Goal: Task Accomplishment & Management: Manage account settings

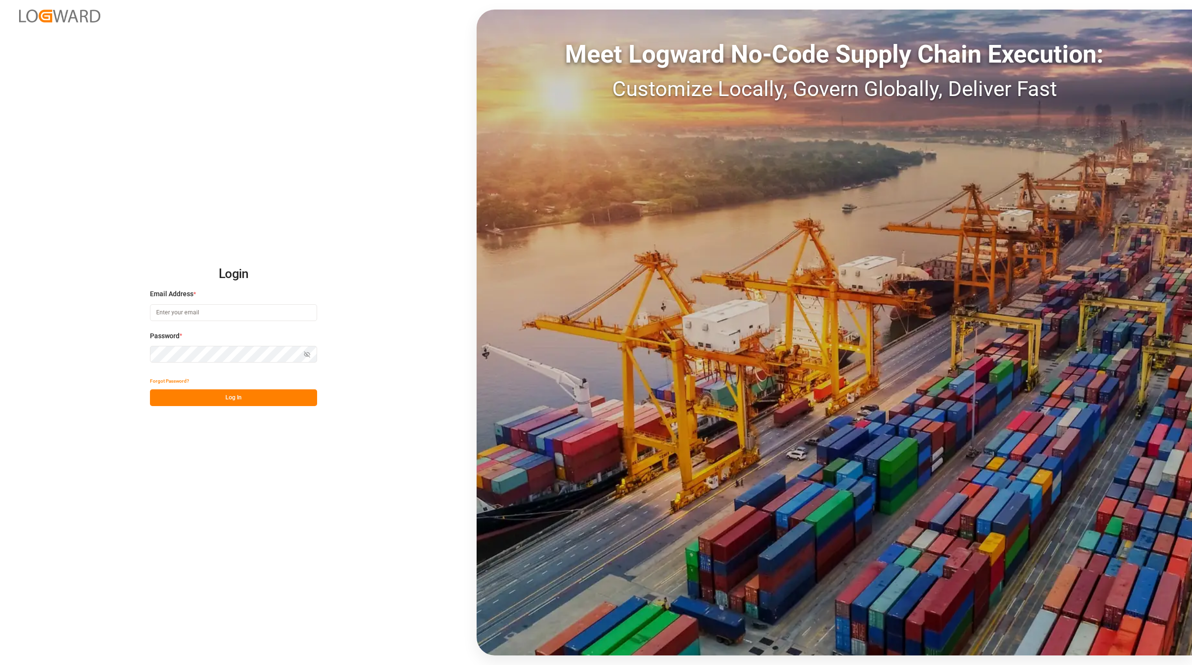
type input "[EMAIL_ADDRESS][PERSON_NAME][DOMAIN_NAME]"
click at [274, 396] on button "Log In" at bounding box center [233, 397] width 167 height 17
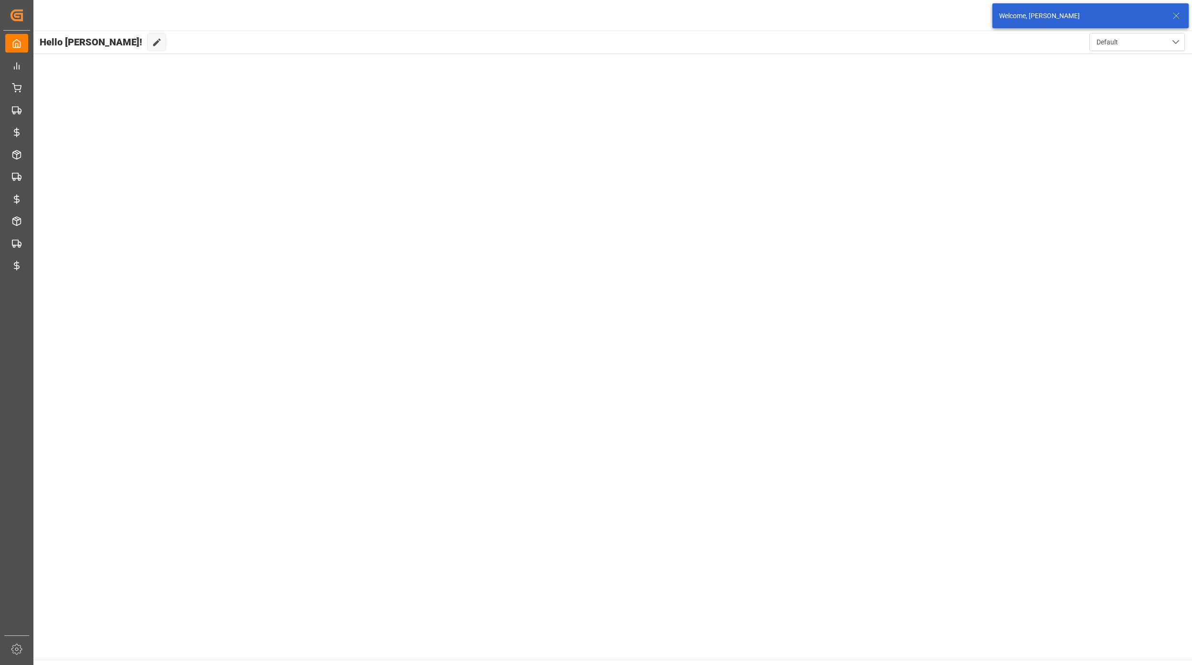
click at [1177, 19] on icon at bounding box center [1176, 15] width 11 height 11
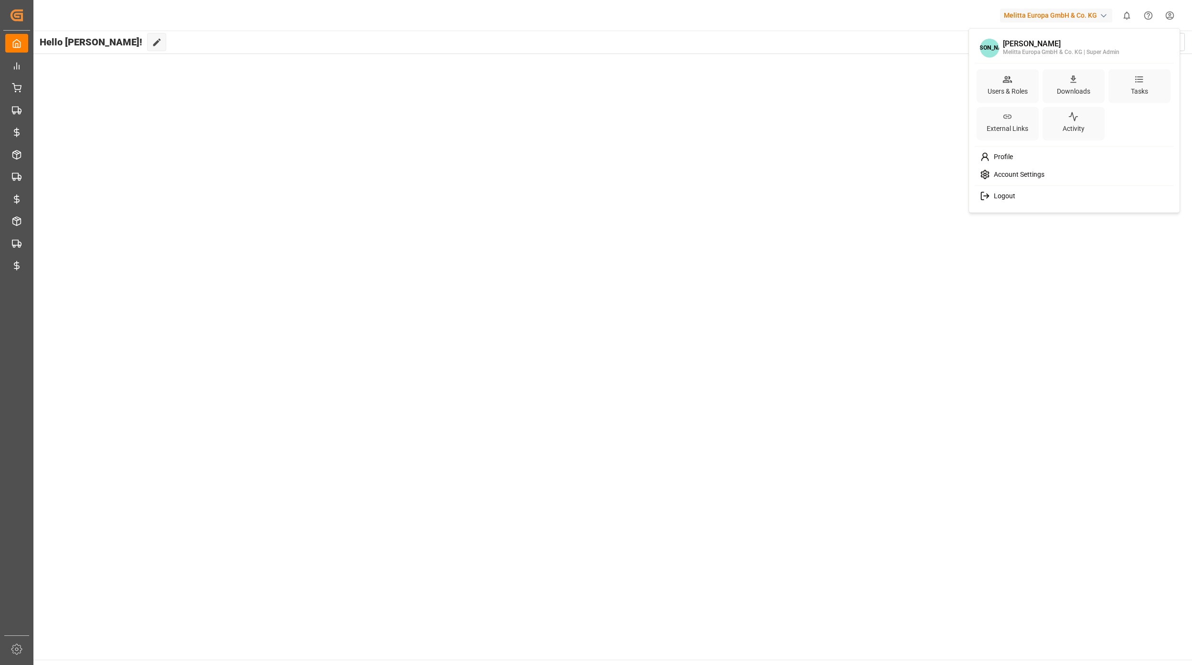
click at [1173, 11] on html "Created by potrace 1.15, written by [PERSON_NAME] [DATE]-[DATE] Created by potr…" at bounding box center [596, 332] width 1192 height 665
click at [1003, 96] on div "Users & Roles" at bounding box center [1008, 91] width 44 height 14
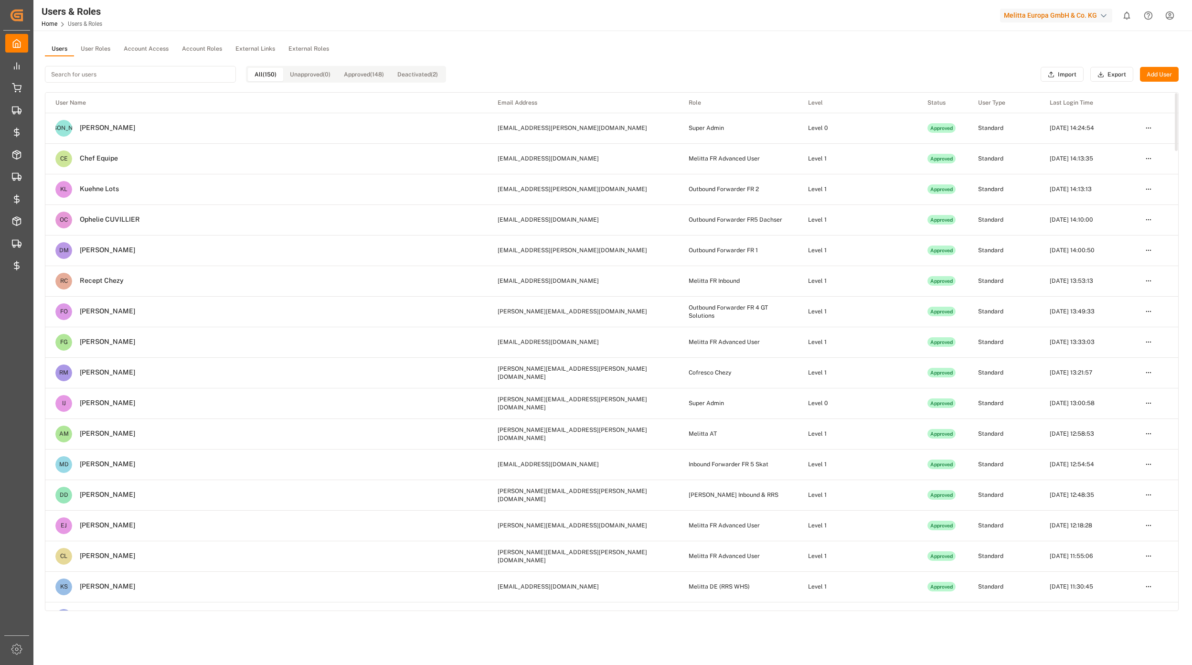
drag, startPoint x: 96, startPoint y: 44, endPoint x: 97, endPoint y: 53, distance: 9.1
click at [98, 44] on button "User Roles" at bounding box center [95, 49] width 43 height 14
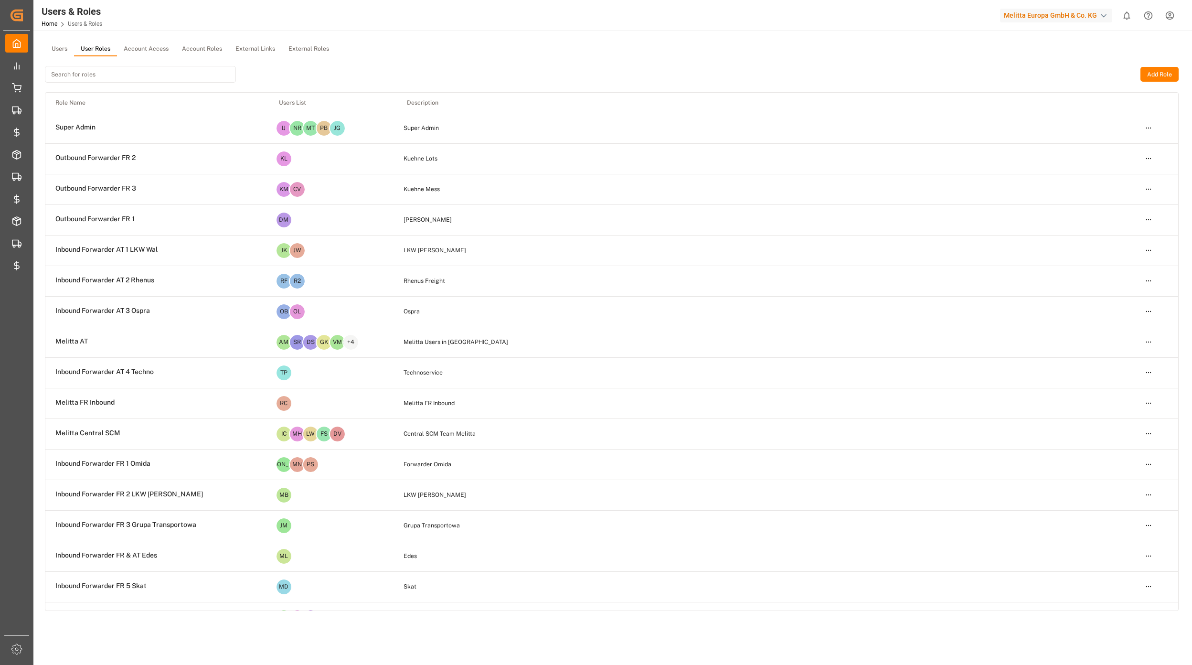
drag, startPoint x: 83, startPoint y: 75, endPoint x: 77, endPoint y: 75, distance: 6.3
click at [78, 75] on input at bounding box center [140, 74] width 191 height 17
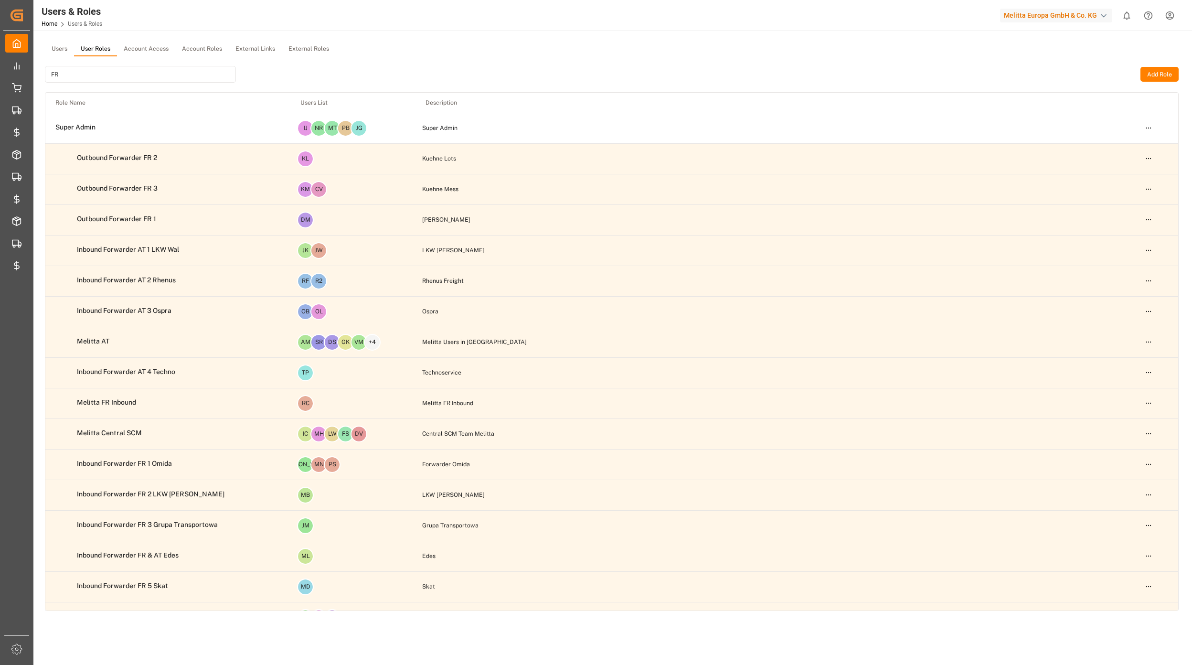
type input "F"
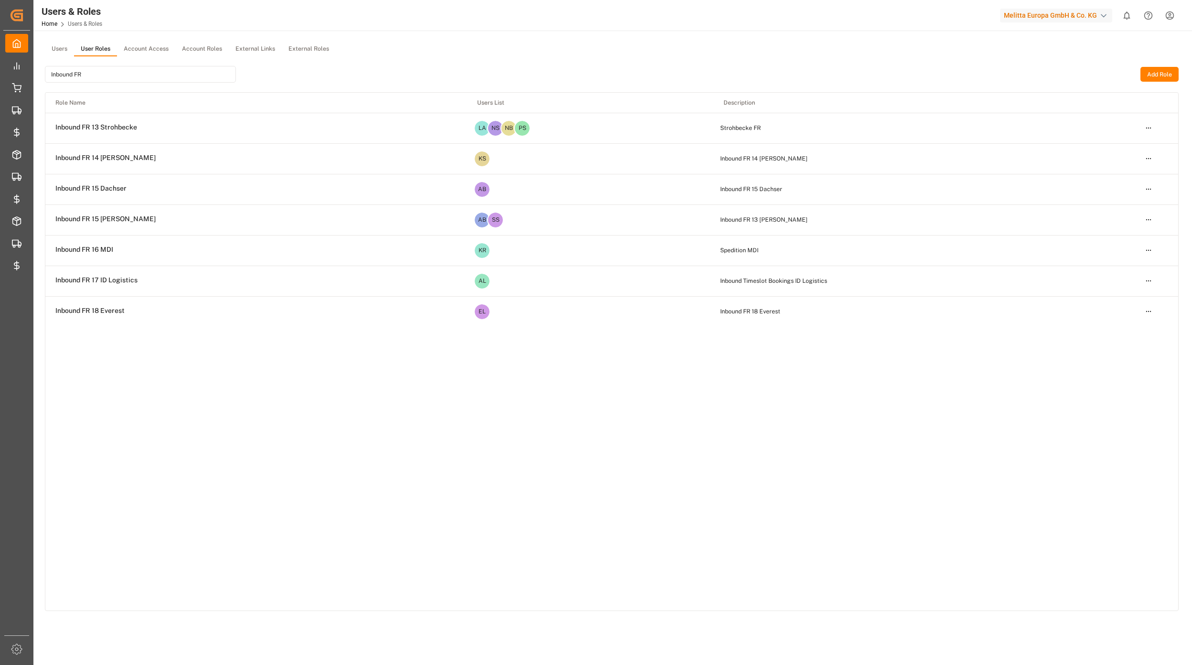
type input "Inbound FR"
click at [1148, 285] on html "Created by potrace 1.15, written by [PERSON_NAME] [DATE]-[DATE] Created by potr…" at bounding box center [596, 332] width 1192 height 665
click at [1147, 298] on div "Edit" at bounding box center [1128, 299] width 49 height 13
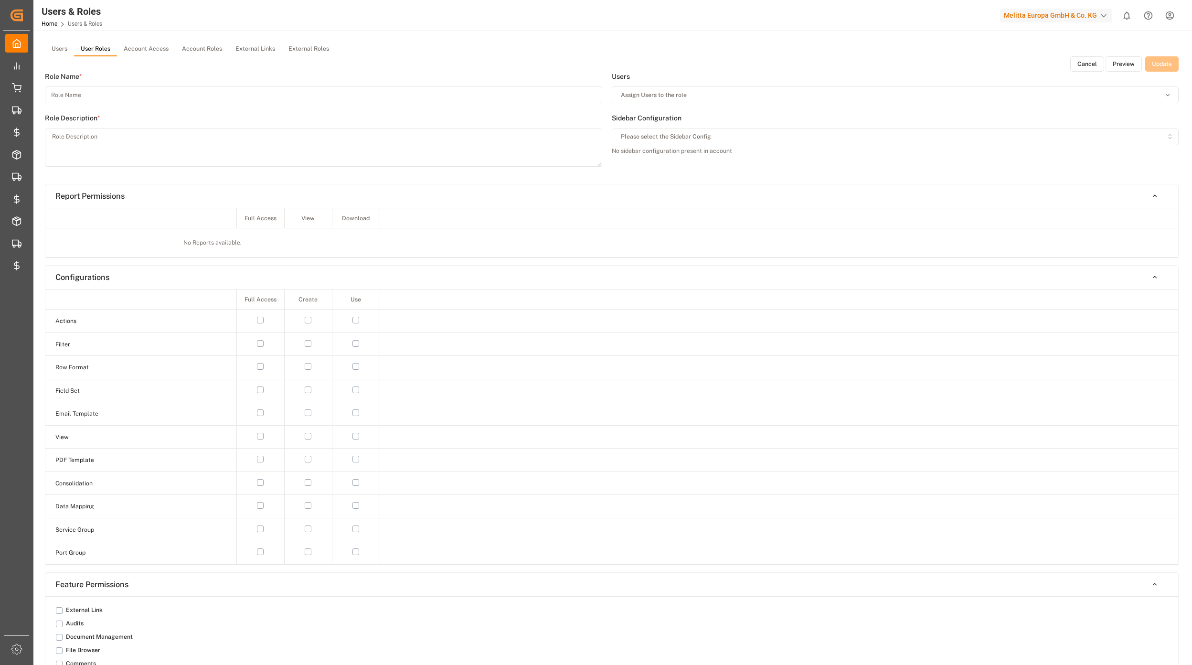
type input "Inbound FR 17 ID Logistics"
type textarea "Inbound Timeslot Bookings ID Logistics"
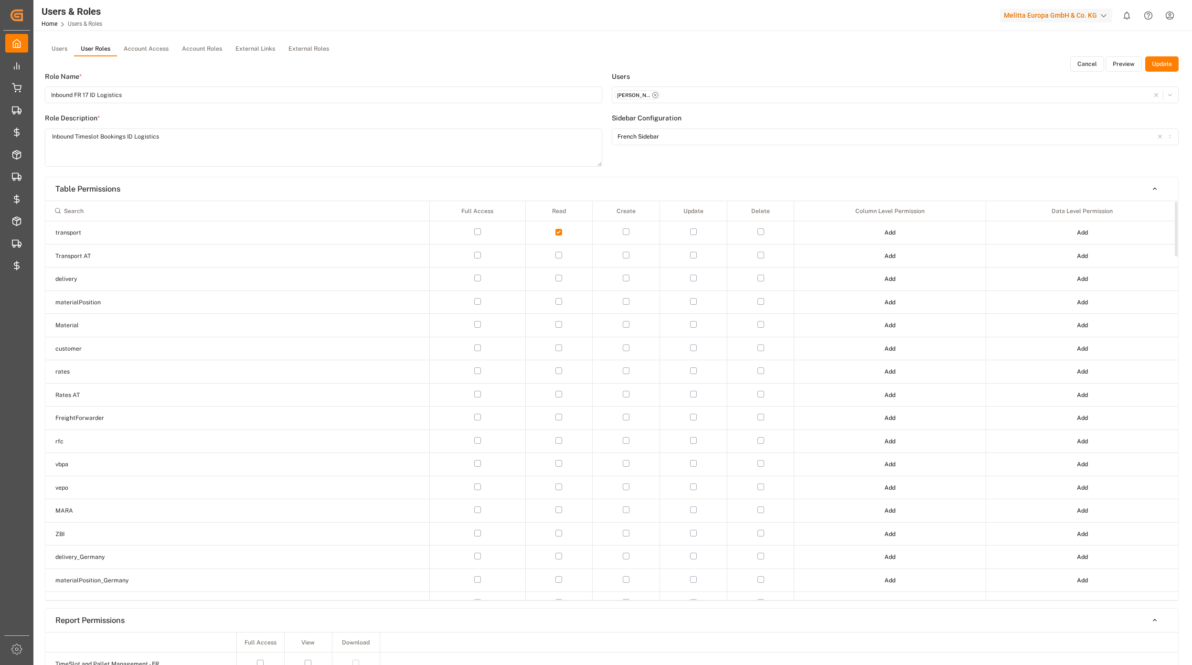
click at [143, 215] on input at bounding box center [237, 210] width 375 height 16
type input "s"
type input "i"
type input "chez"
click at [451, 417] on div "chez Full Access Read Create Update Delete Column Level Permission Data Level P…" at bounding box center [611, 400] width 1133 height 399
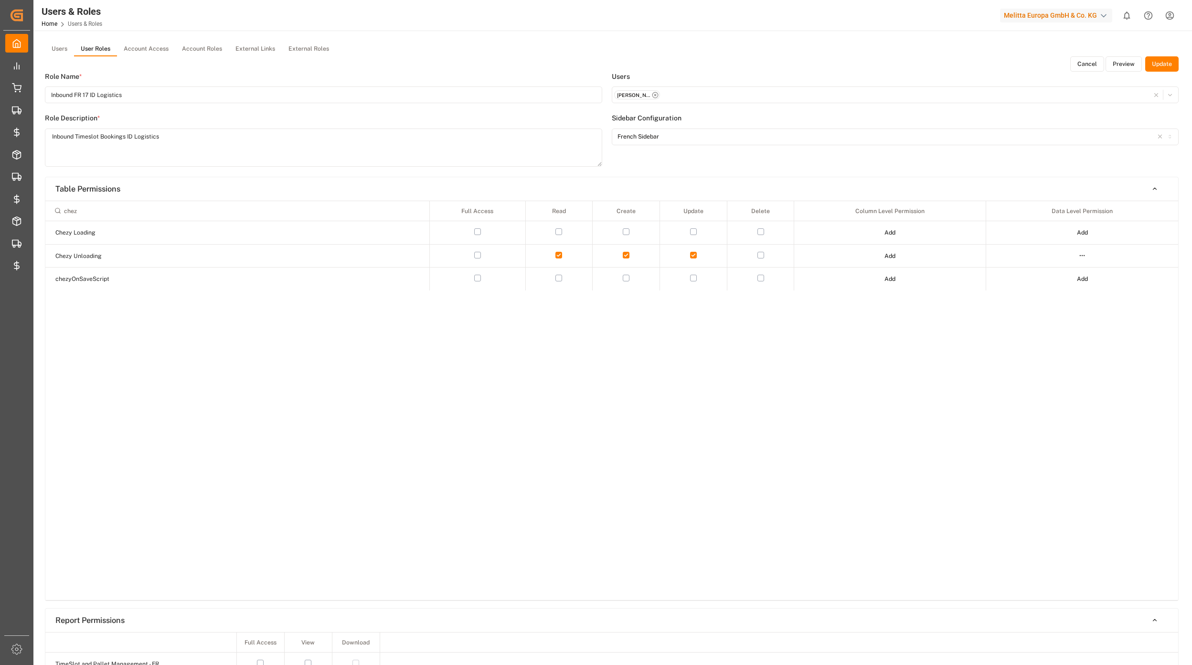
click at [674, 92] on div "[PERSON_NAME] ID Logistics - [EMAIL_ADDRESS][DOMAIN_NAME]" at bounding box center [895, 95] width 563 height 10
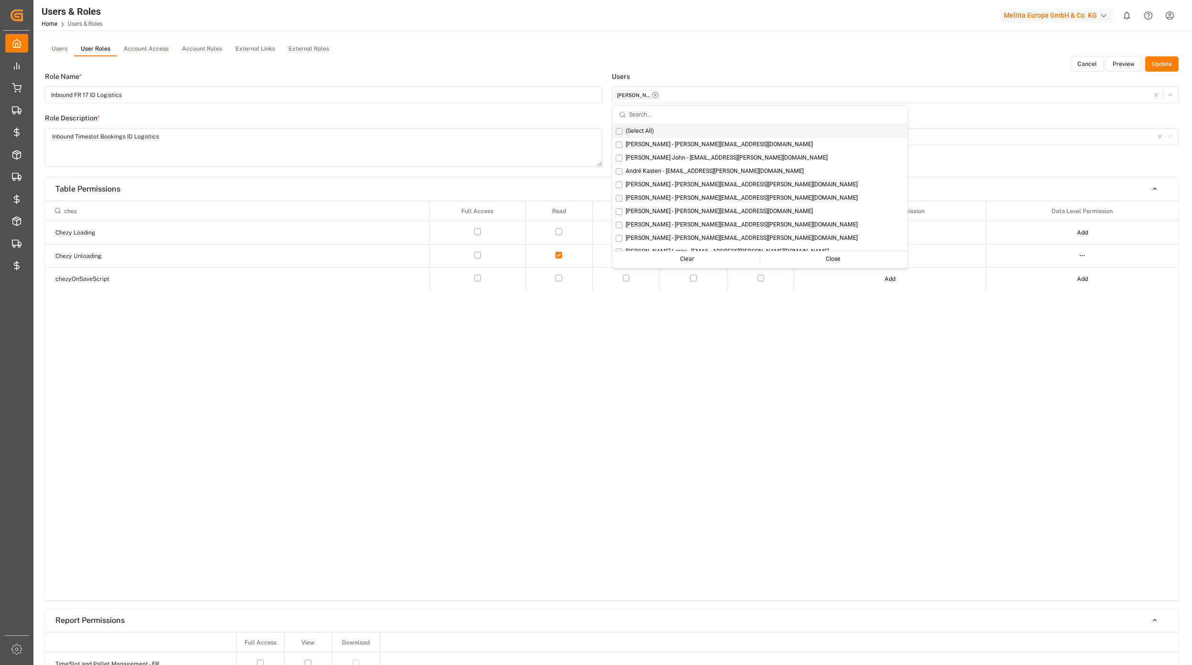
click at [610, 469] on div "chez Full Access Read Create Update Delete Column Level Permission Data Level P…" at bounding box center [611, 400] width 1133 height 399
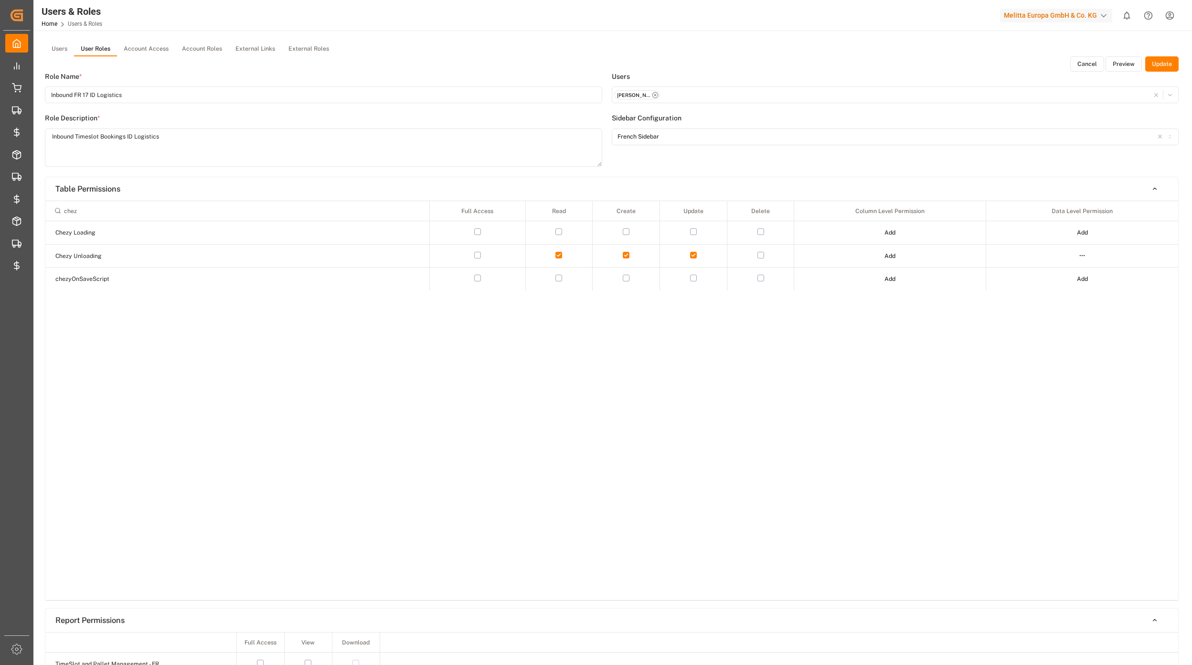
click at [1077, 63] on button "Cancel" at bounding box center [1087, 63] width 34 height 15
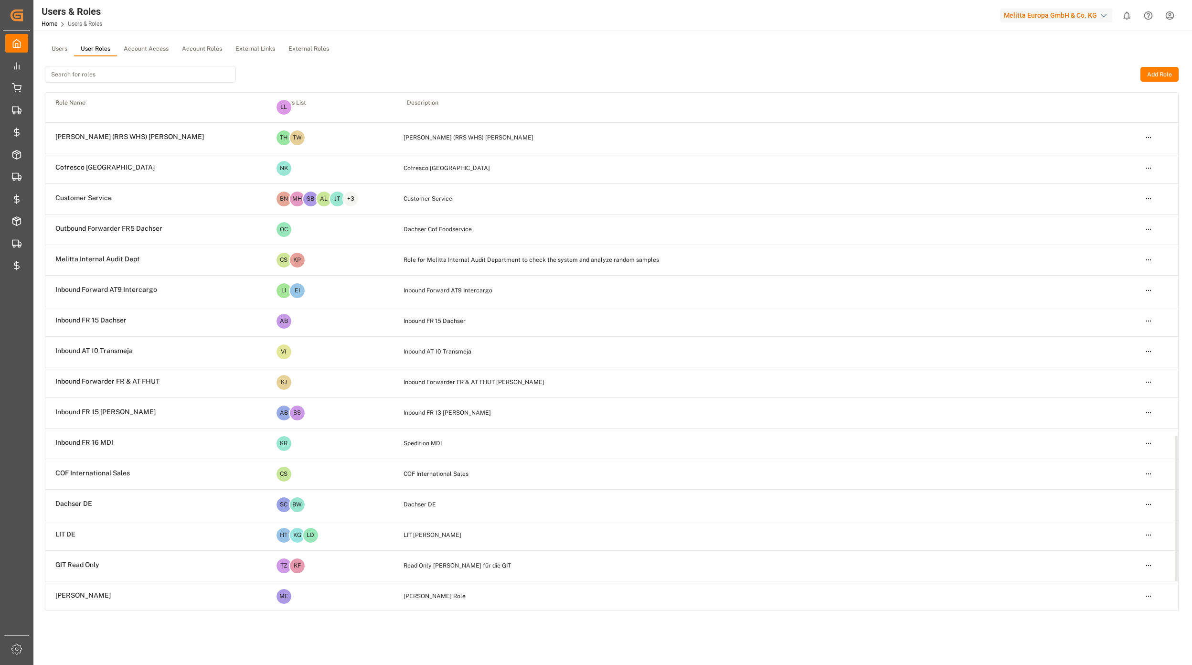
scroll to position [1315, 0]
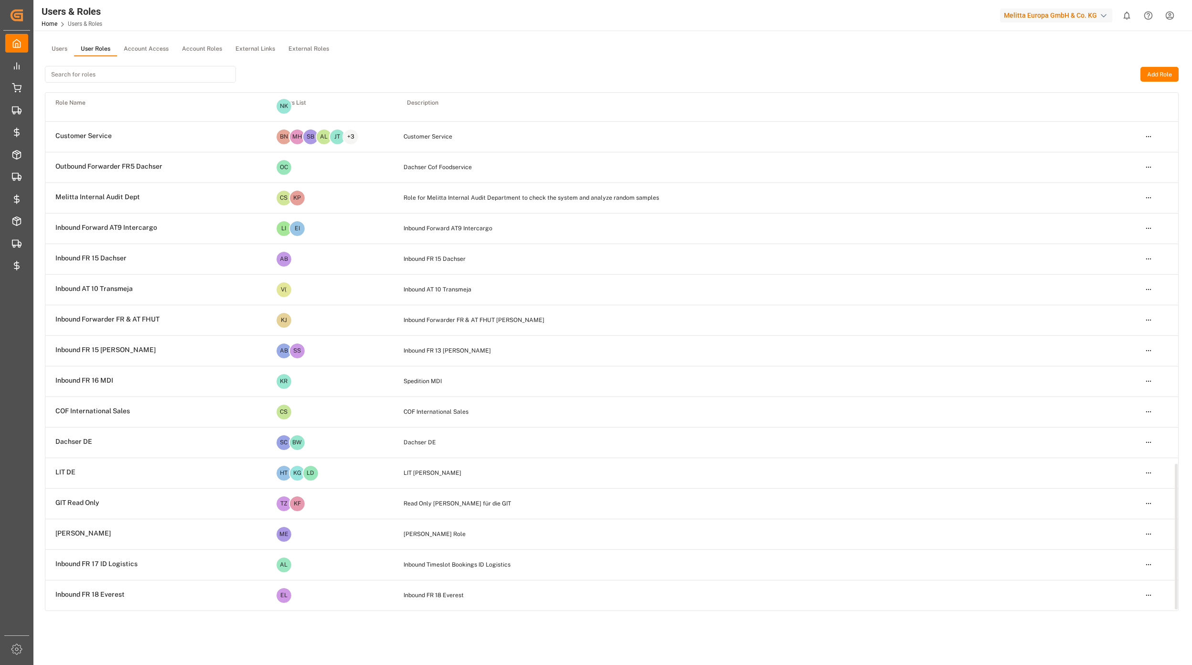
click at [1151, 560] on html "Created by potrace 1.15, written by [PERSON_NAME] [DATE]-[DATE] Created by potr…" at bounding box center [596, 332] width 1192 height 665
click at [1129, 576] on div "Edit" at bounding box center [1128, 581] width 49 height 13
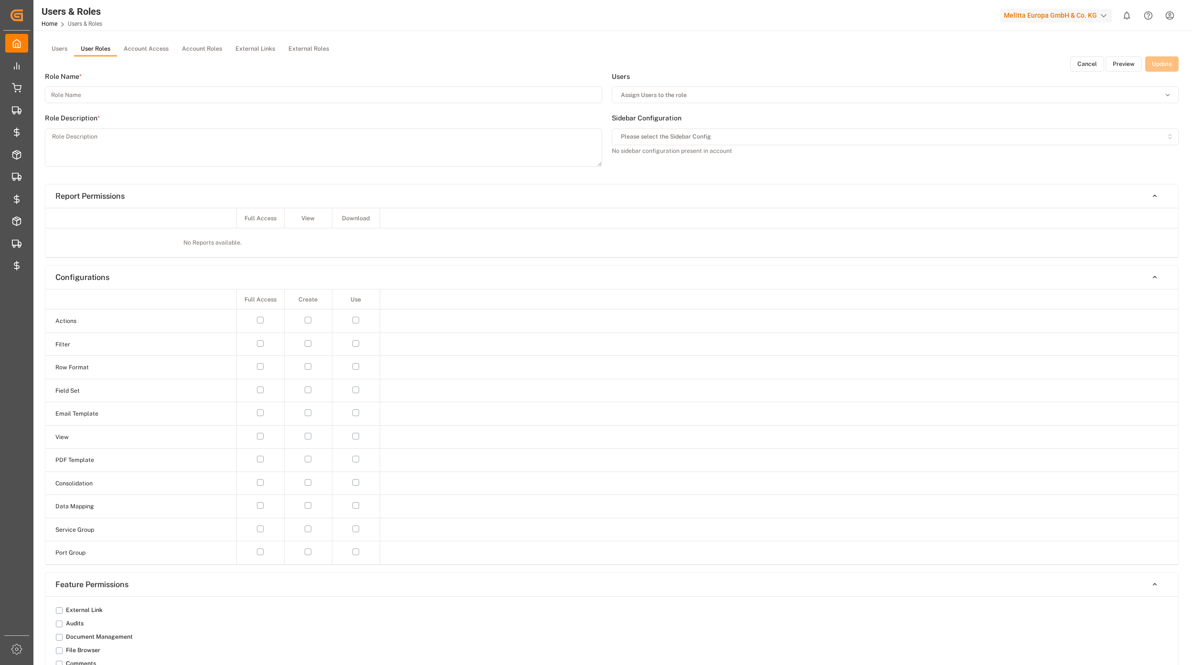
type input "Inbound FR 17 ID Logistics"
type textarea "Inbound Timeslot Bookings ID Logistics"
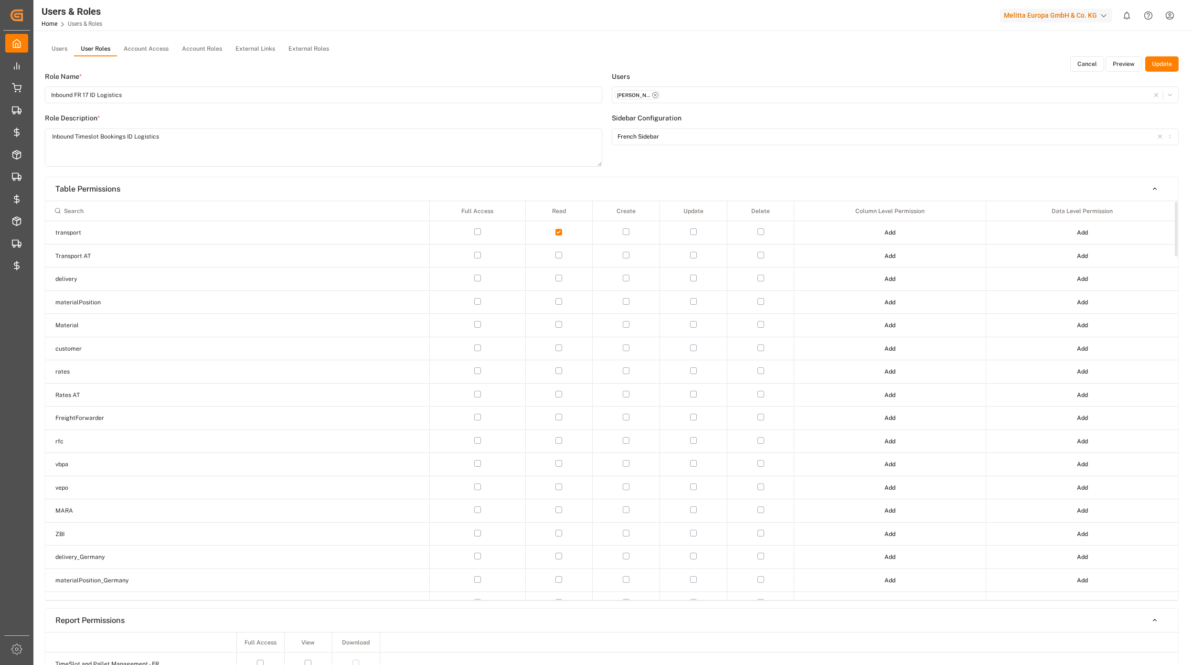
click at [1126, 63] on button "Preview" at bounding box center [1124, 63] width 36 height 15
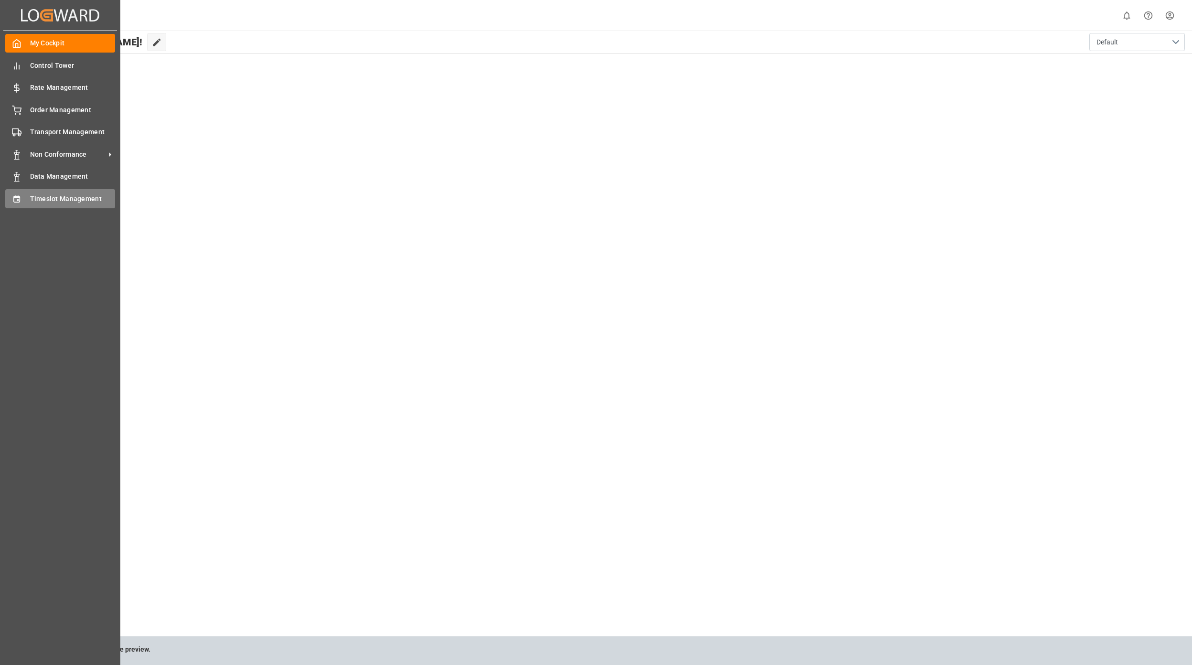
click at [62, 197] on span "Timeslot Management" at bounding box center [72, 199] width 85 height 10
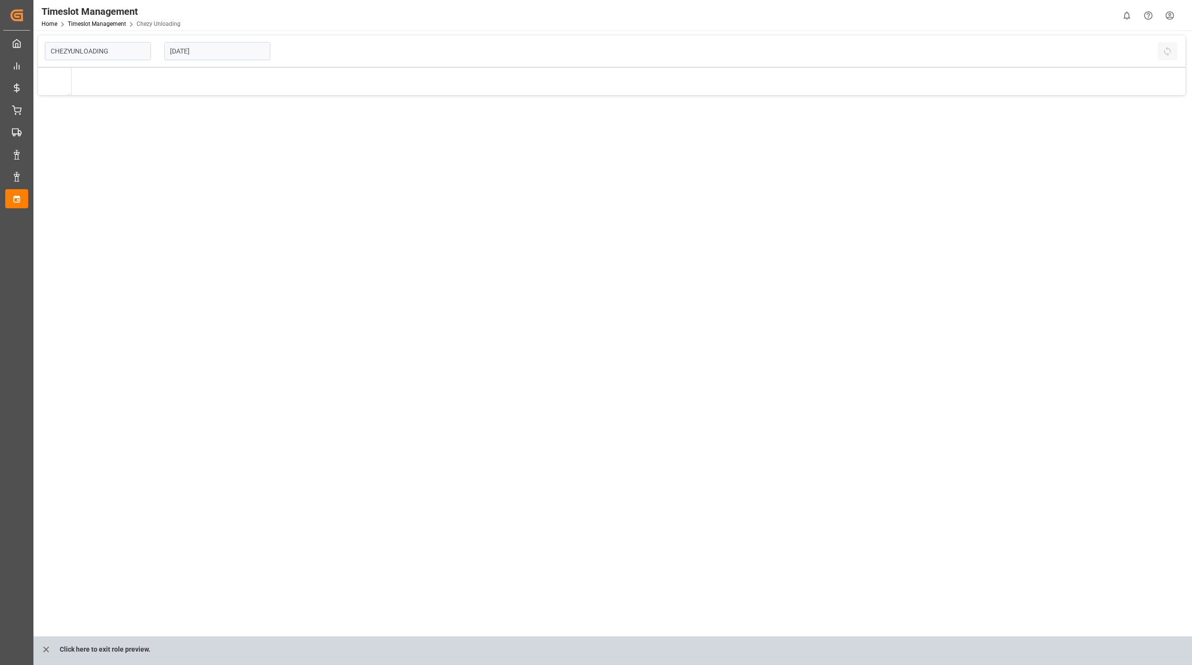
type input "Chezy Unloading"
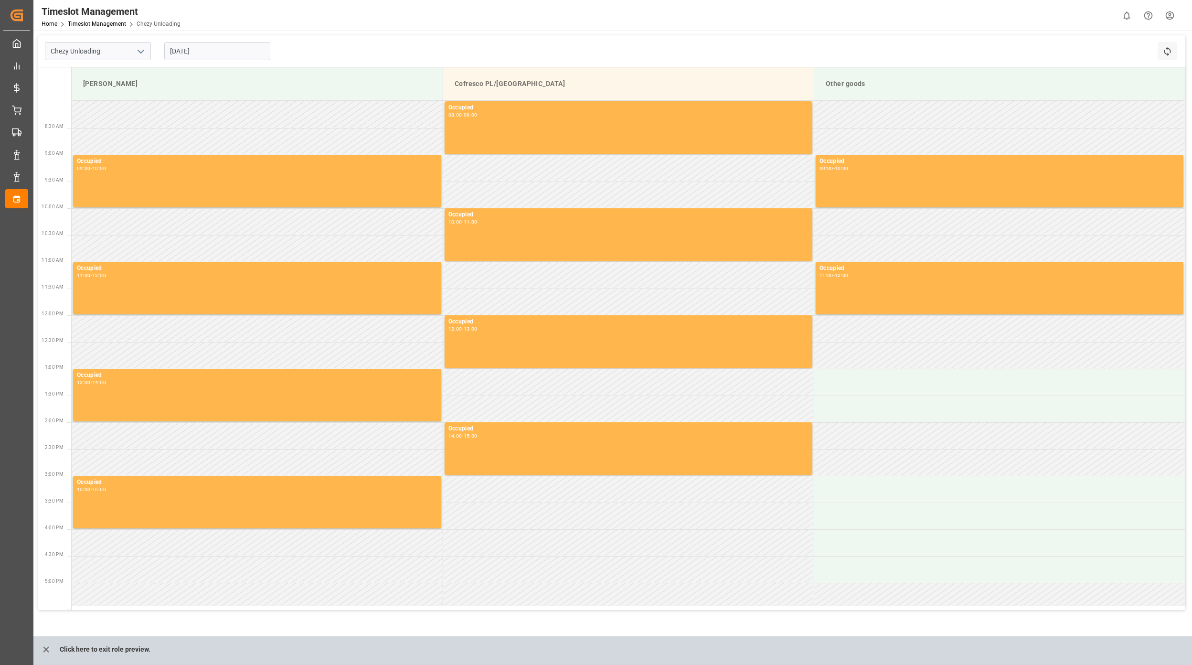
click at [197, 49] on input "[DATE]" at bounding box center [217, 51] width 106 height 18
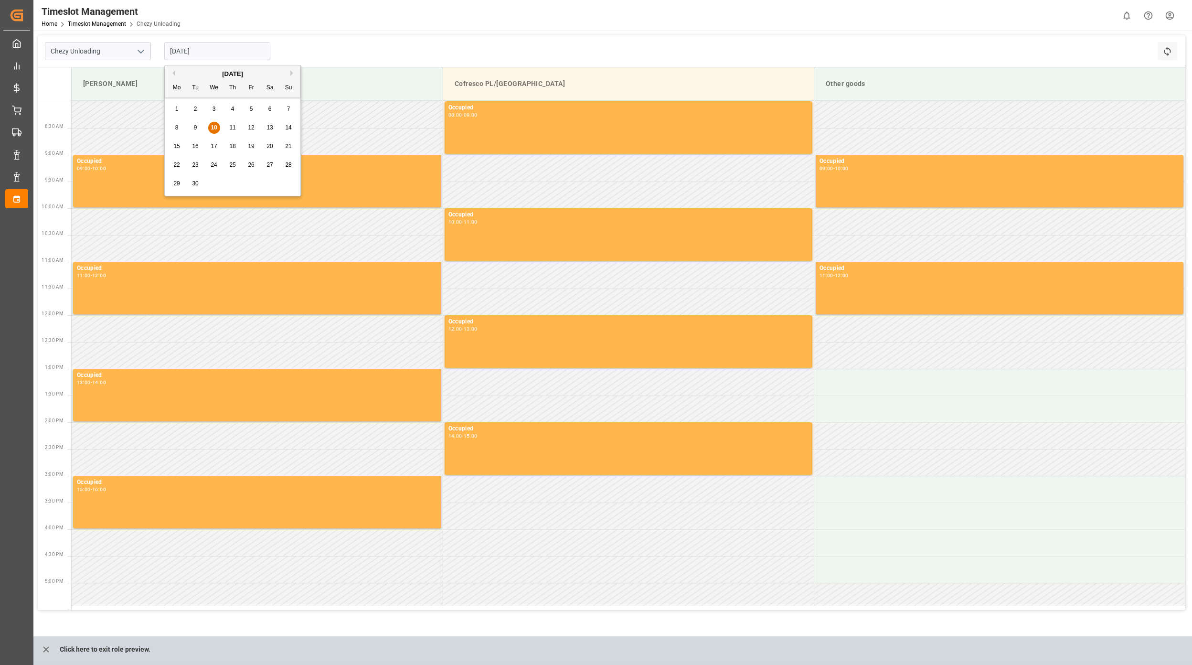
click at [237, 130] on div "11" at bounding box center [233, 127] width 12 height 11
type input "[DATE]"
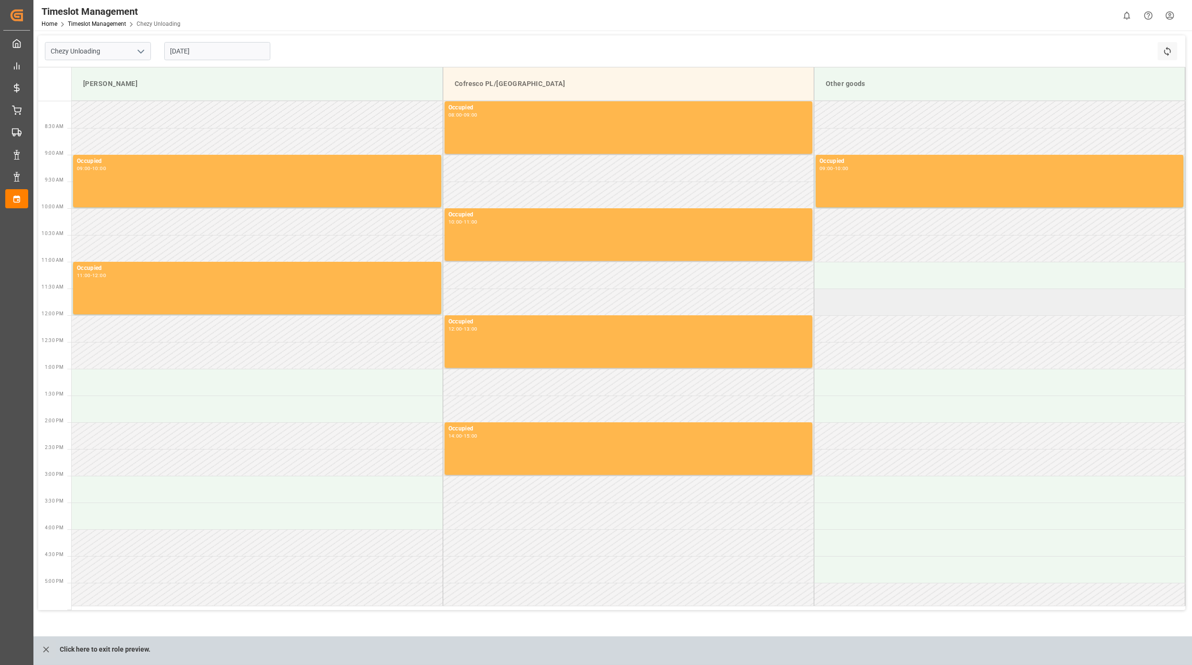
drag, startPoint x: 918, startPoint y: 300, endPoint x: 919, endPoint y: 308, distance: 7.3
click at [919, 308] on tbody "Occupied 08:00 - 09:00 Occupied 09:00 - 10:00 Occupied 09:00 - 10:00 Occupied 1…" at bounding box center [629, 353] width 1114 height 504
click at [916, 281] on td at bounding box center [999, 275] width 371 height 27
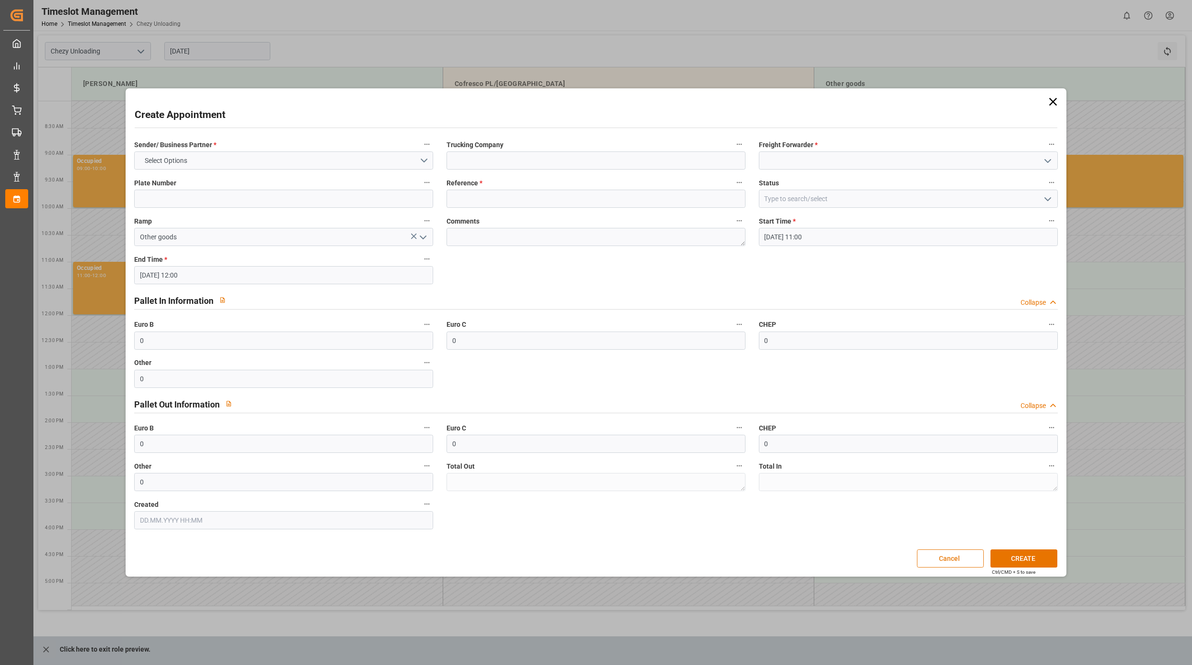
click at [944, 557] on button "Cancel" at bounding box center [950, 558] width 67 height 18
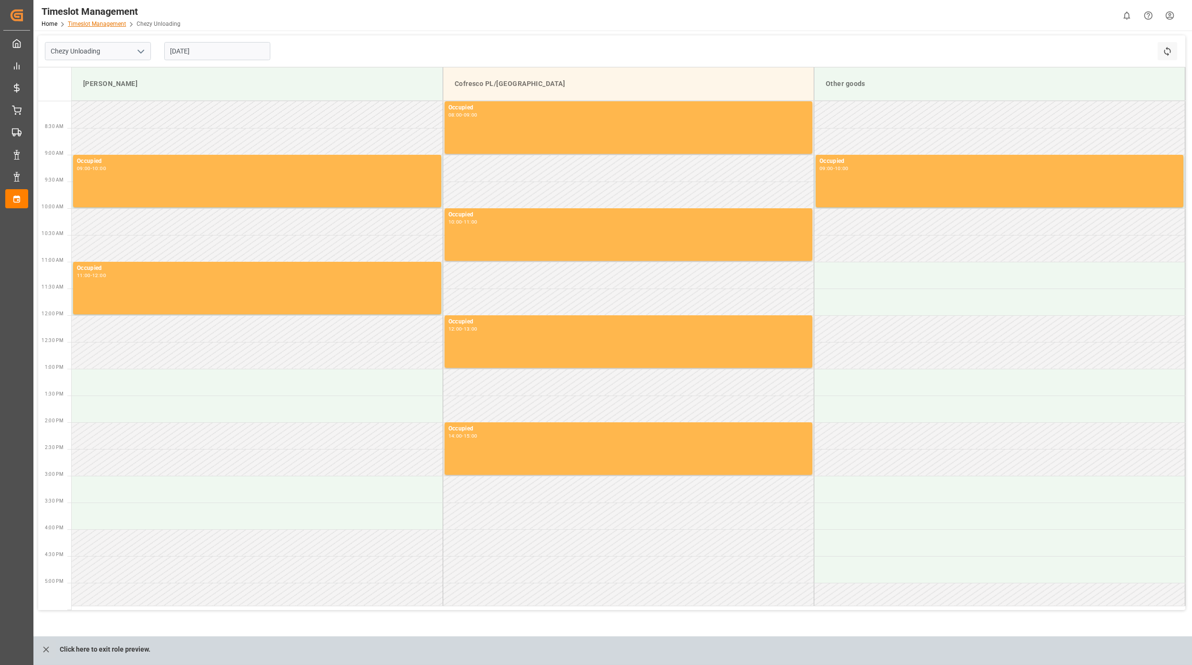
click at [117, 21] on link "Timeslot Management" at bounding box center [97, 24] width 58 height 7
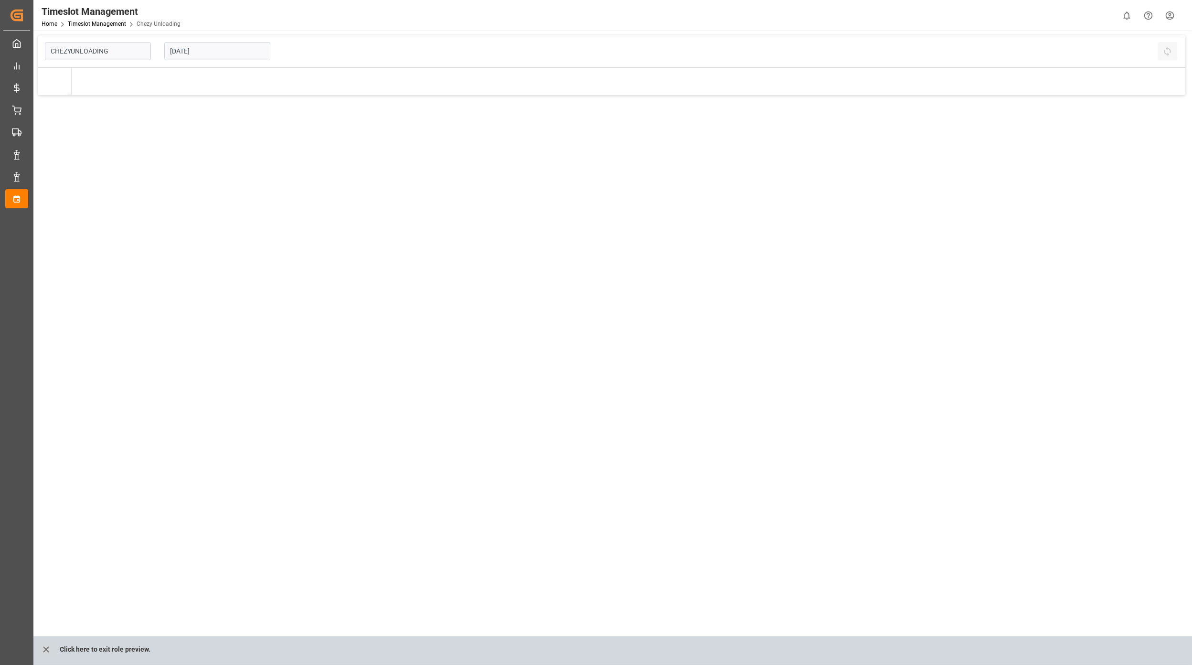
type input "Chezy Unloading"
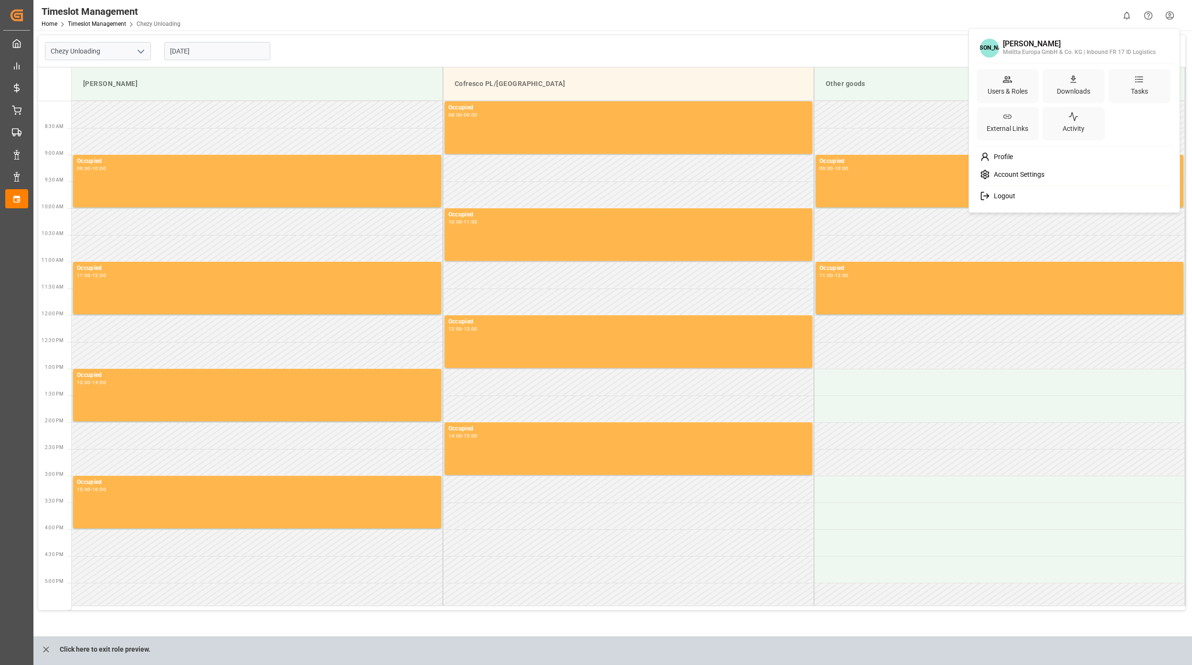
click at [1178, 15] on html "Created by potrace 1.15, written by [PERSON_NAME] [DATE]-[DATE] Created by potr…" at bounding box center [596, 332] width 1192 height 665
click at [1013, 85] on div "Users & Roles" at bounding box center [1008, 91] width 44 height 14
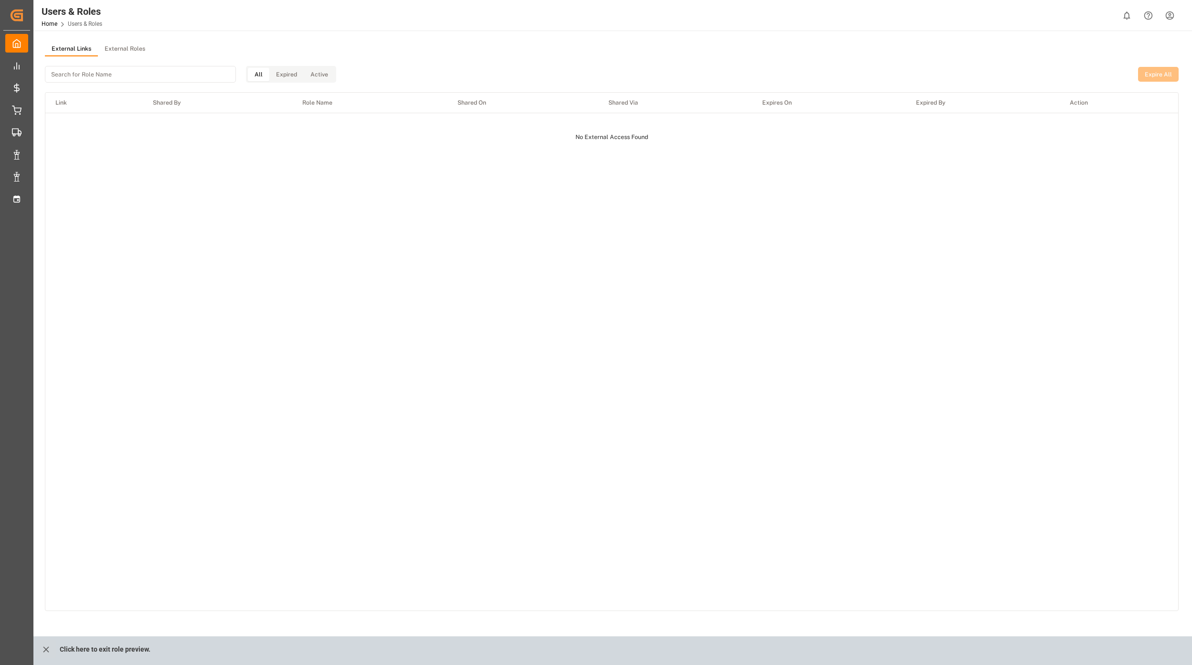
click at [1120, 12] on button "0" at bounding box center [1126, 15] width 21 height 21
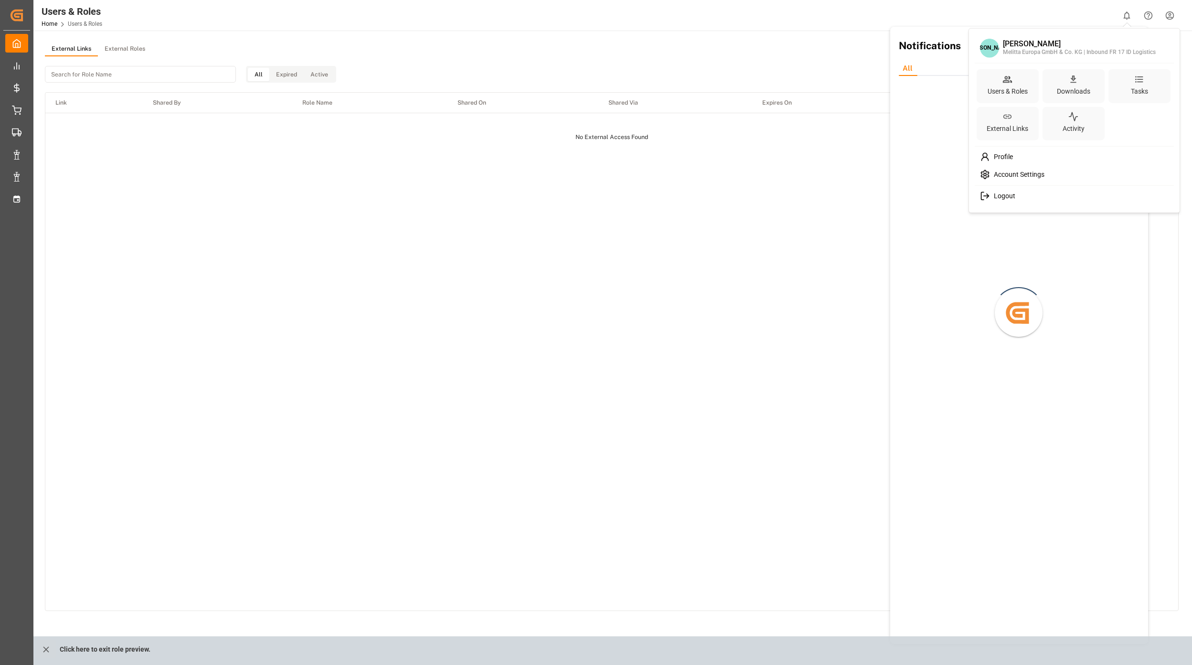
click at [1164, 16] on html "Created by potrace 1.15, written by [PERSON_NAME] [DATE]-[DATE] Created by potr…" at bounding box center [596, 332] width 1192 height 665
click at [1011, 88] on div "Users & Roles" at bounding box center [1008, 91] width 44 height 14
click at [1007, 81] on icon at bounding box center [1006, 80] width 5 height 1
click at [126, 45] on html "Created by potrace 1.15, written by [PERSON_NAME] [DATE]-[DATE] Created by potr…" at bounding box center [596, 332] width 1192 height 665
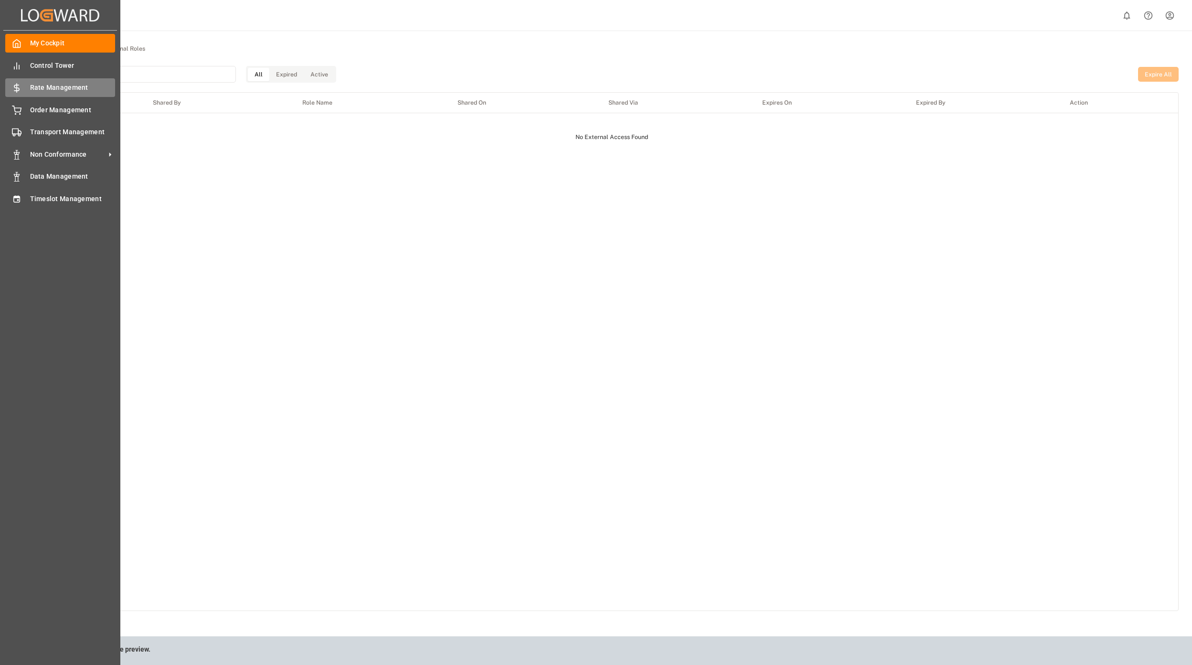
click at [29, 87] on div "Rate Management Rate Management" at bounding box center [60, 87] width 110 height 19
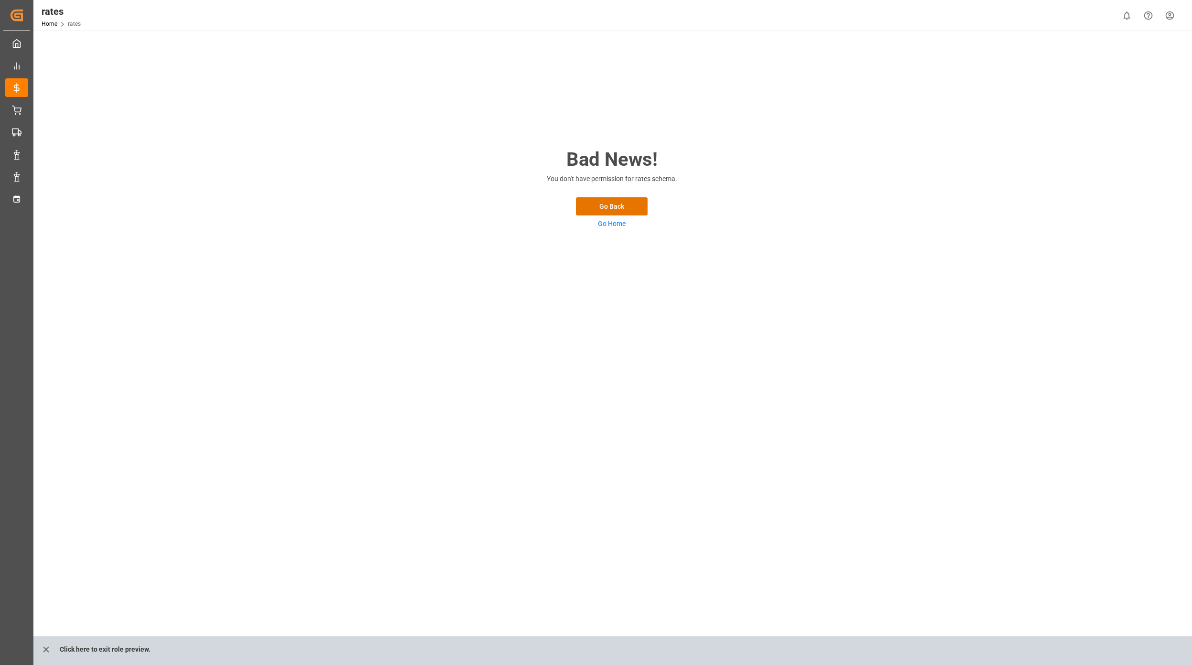
drag, startPoint x: 47, startPoint y: 648, endPoint x: 407, endPoint y: 616, distance: 361.5
click at [59, 648] on div "Click here to exit role preview." at bounding box center [629, 650] width 1192 height 29
click at [43, 646] on icon "close role preview" at bounding box center [46, 649] width 10 height 10
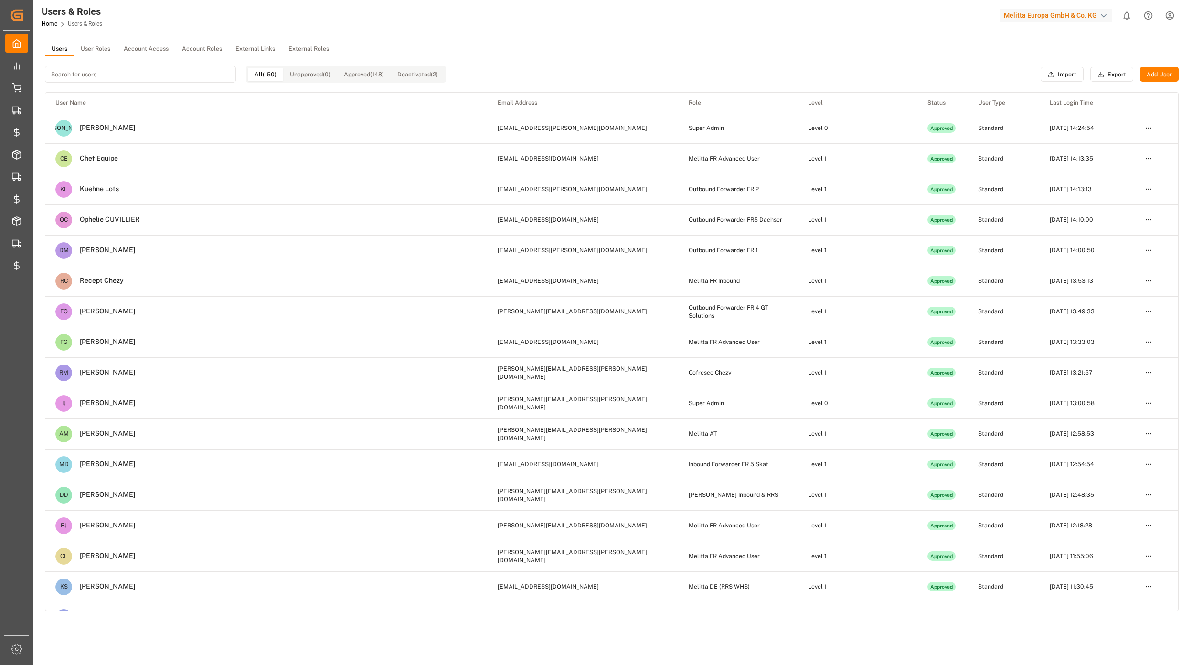
click at [1162, 12] on html "Created by potrace 1.15, written by [PERSON_NAME] [DATE]-[DATE] Created by potr…" at bounding box center [596, 332] width 1192 height 665
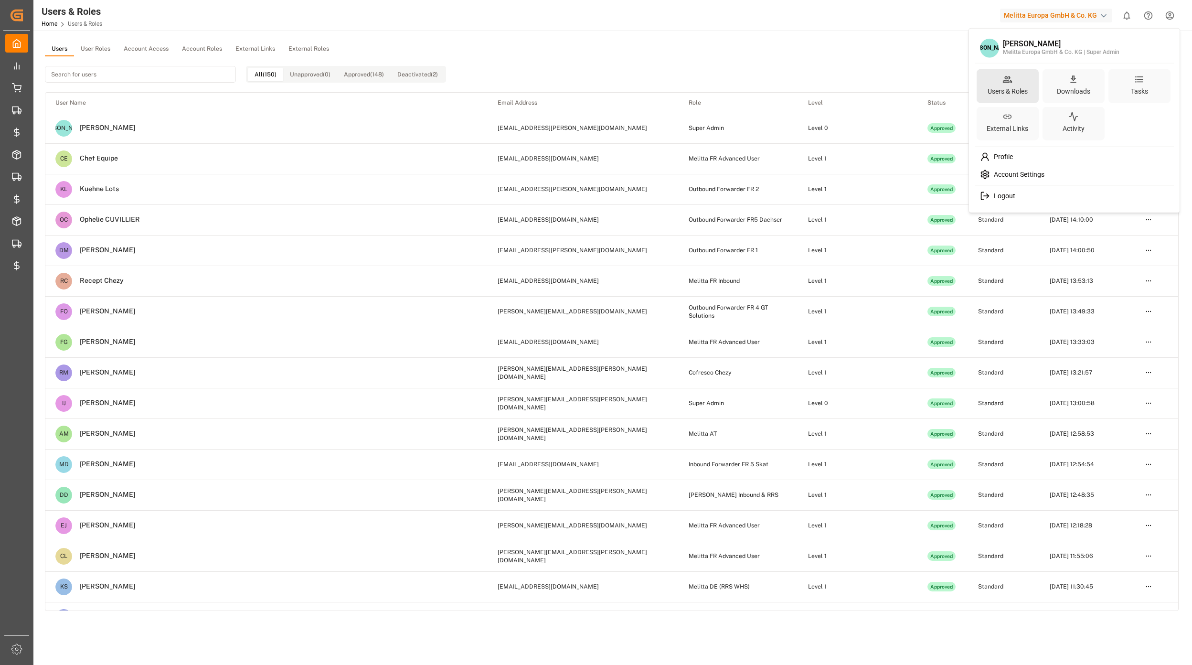
click at [1022, 85] on div "Users & Roles" at bounding box center [1008, 91] width 44 height 14
click at [896, 58] on html "Created by potrace 1.15, written by [PERSON_NAME] [DATE]-[DATE] Created by potr…" at bounding box center [596, 332] width 1192 height 665
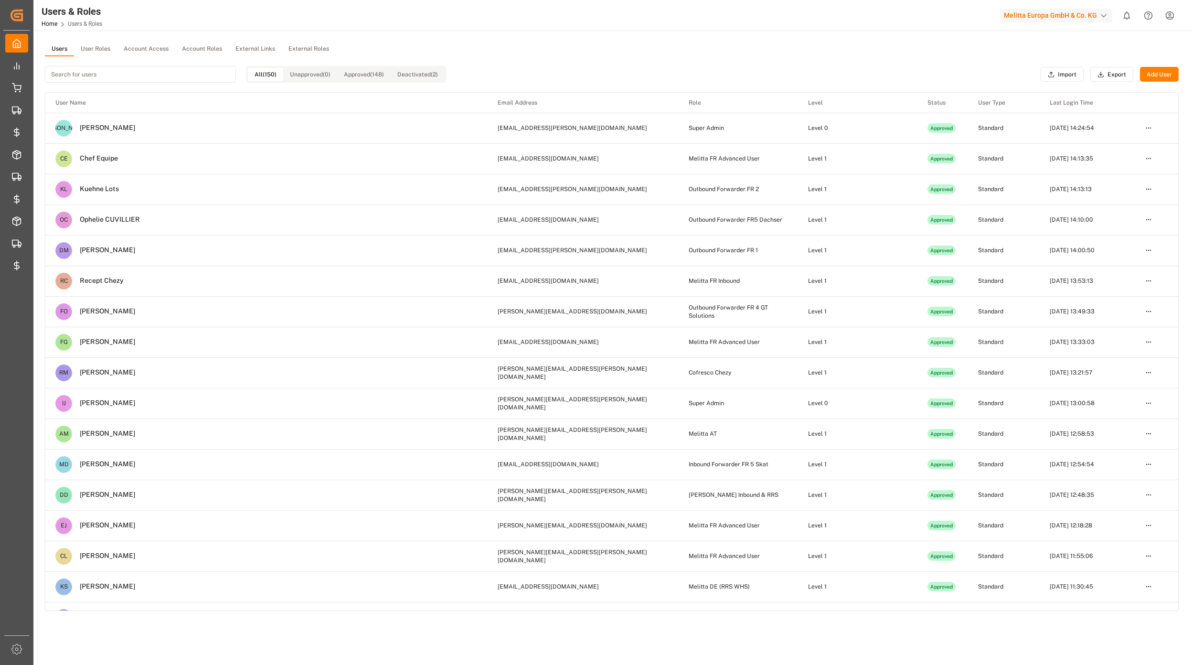
click at [1157, 75] on button "Add User" at bounding box center [1159, 74] width 39 height 15
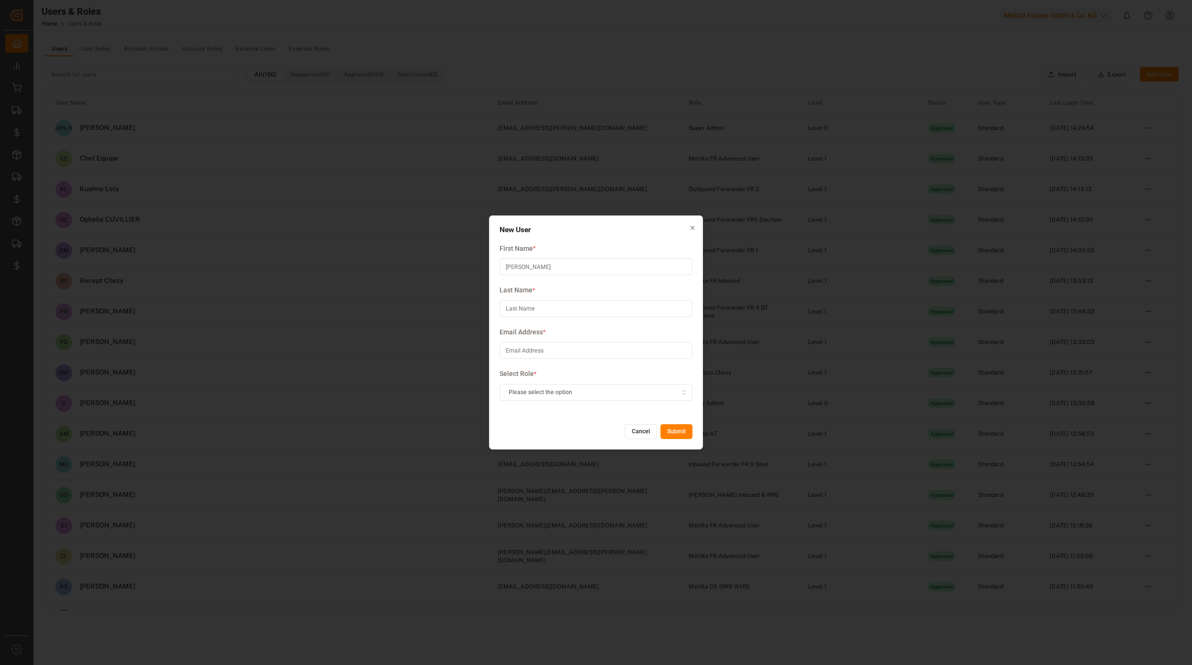
type input "[PERSON_NAME]"
click at [545, 310] on input at bounding box center [596, 308] width 193 height 17
type input "[PERSON_NAME]"
click at [522, 351] on input at bounding box center [596, 350] width 193 height 17
paste input "[EMAIL_ADDRESS][DOMAIN_NAME]"
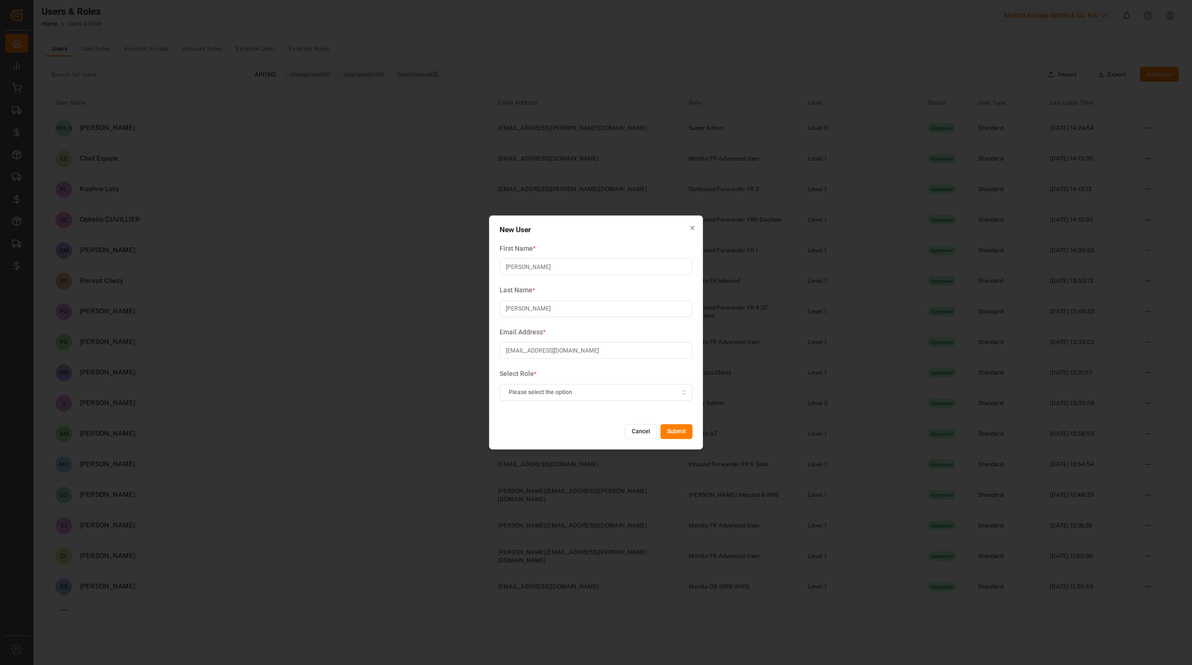
type input "[EMAIL_ADDRESS][DOMAIN_NAME]"
click at [531, 396] on button "Please select the option" at bounding box center [596, 392] width 193 height 17
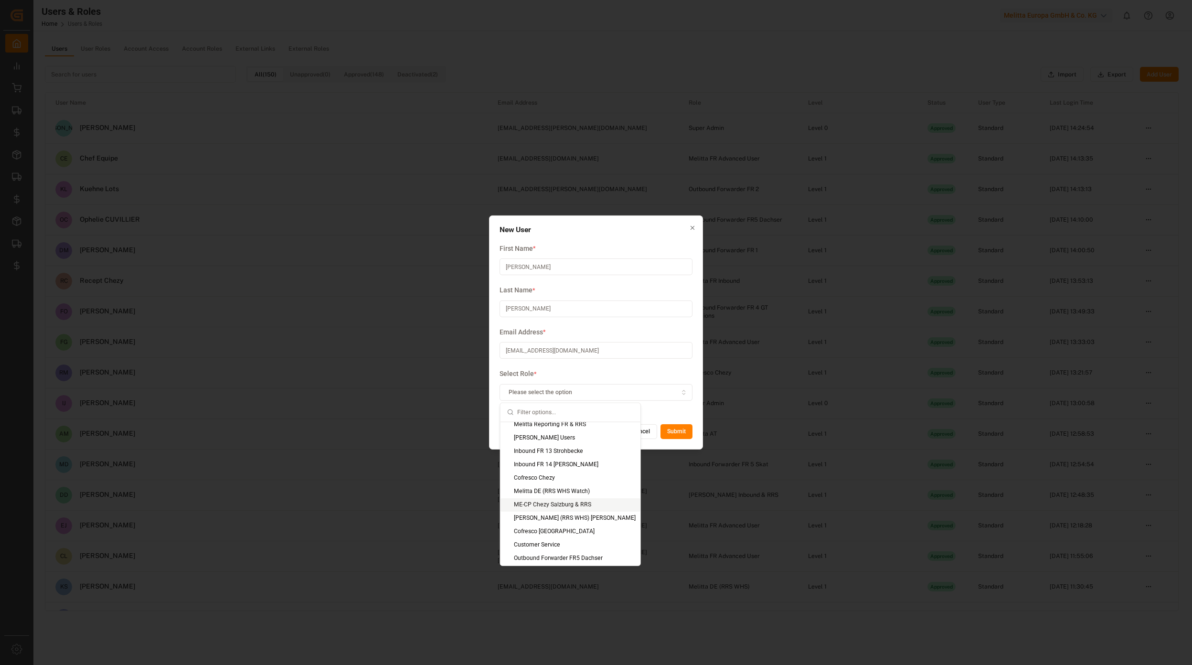
scroll to position [646, 0]
click at [563, 534] on div "Inbound FR 17 ID Logistics" at bounding box center [570, 531] width 140 height 13
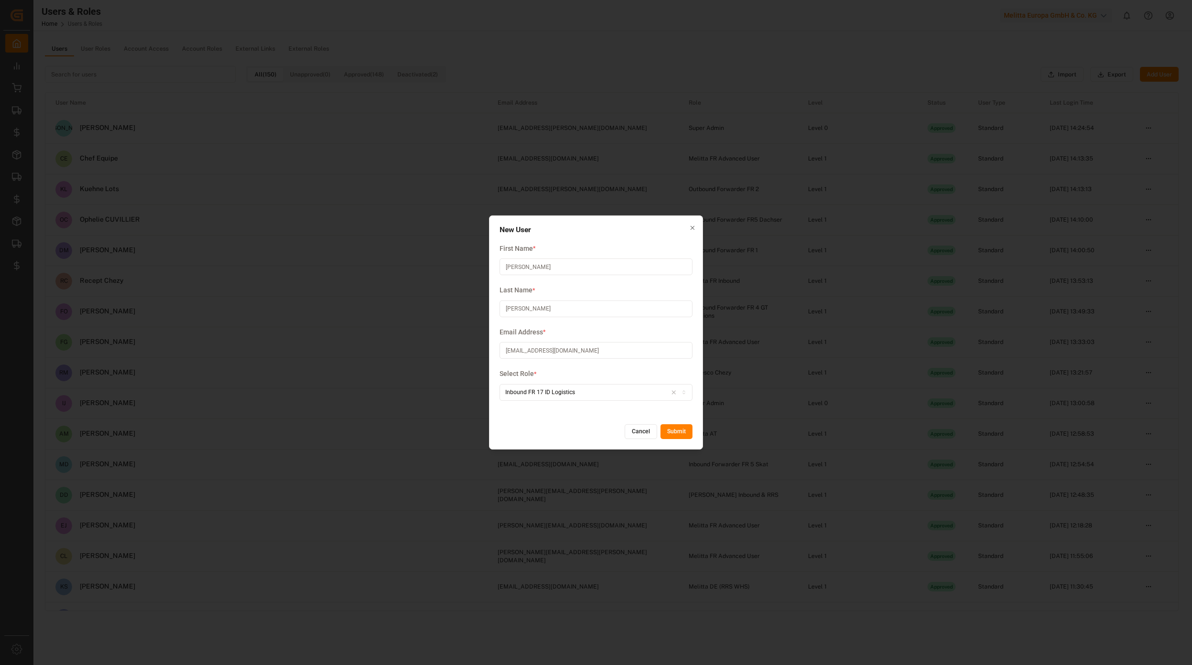
click at [673, 434] on button "Submit" at bounding box center [676, 431] width 32 height 15
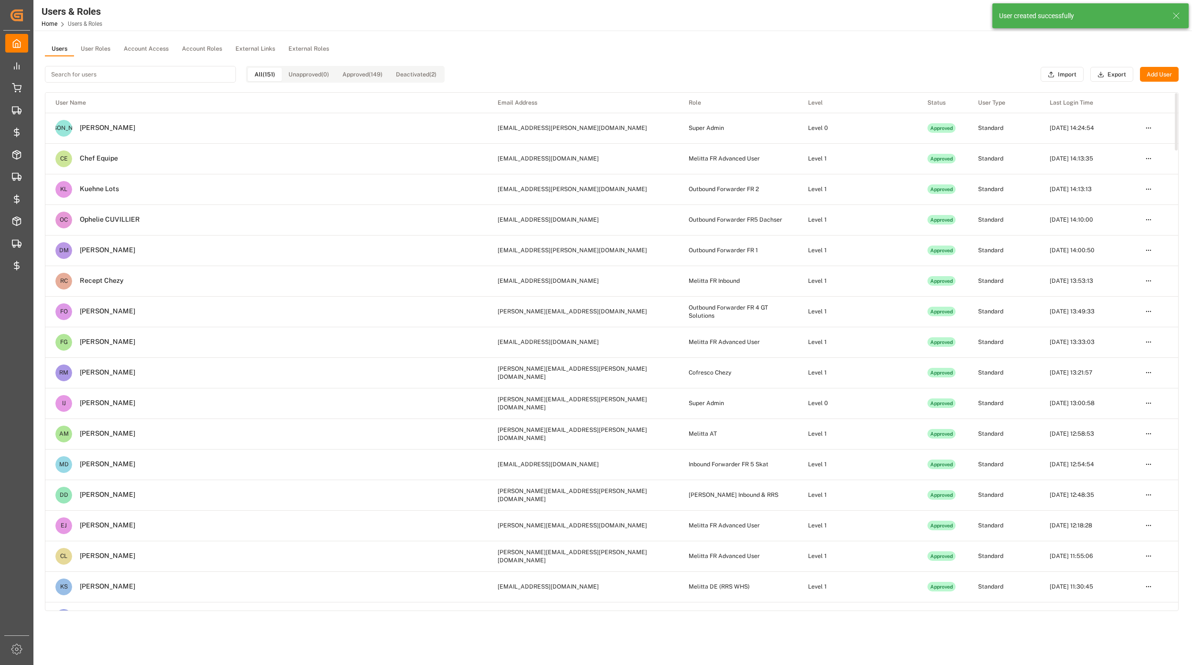
click at [1178, 18] on line at bounding box center [1176, 16] width 6 height 6
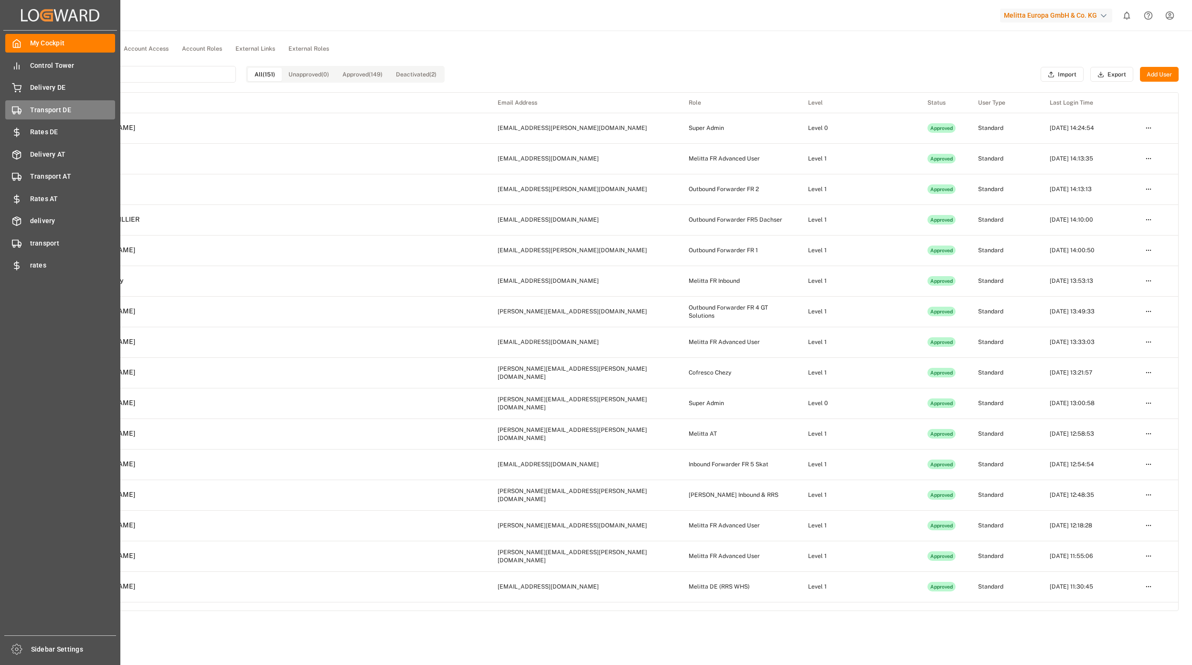
click at [45, 114] on span "Transport DE" at bounding box center [72, 110] width 85 height 10
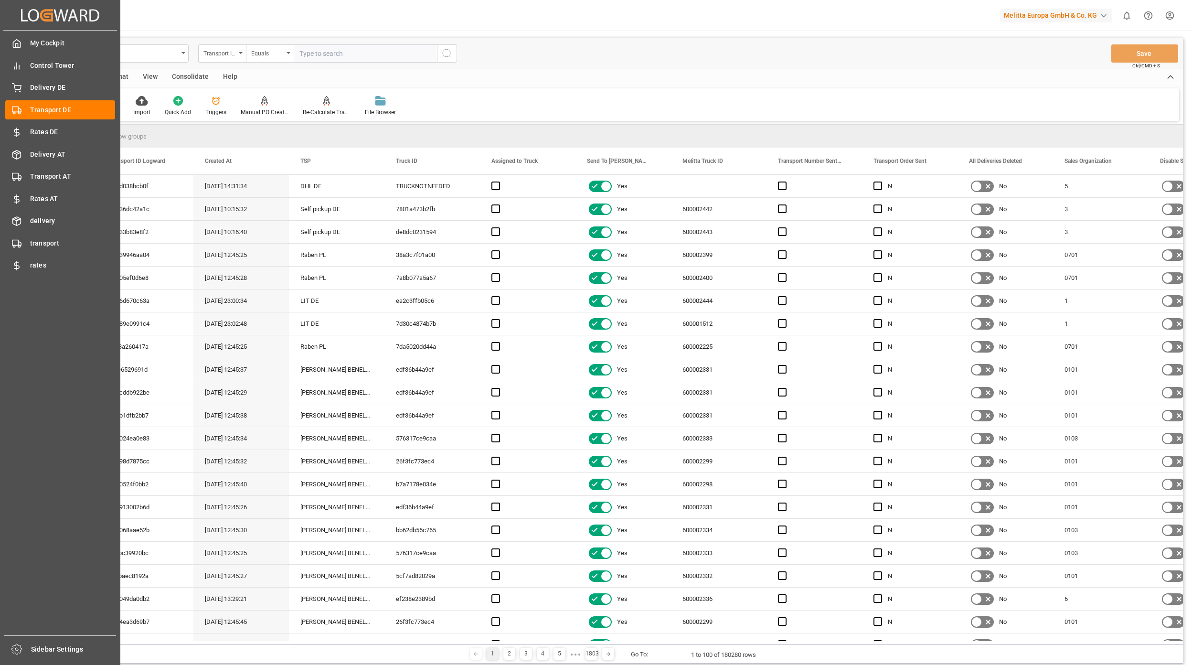
click at [35, 245] on span "transport" at bounding box center [72, 243] width 85 height 10
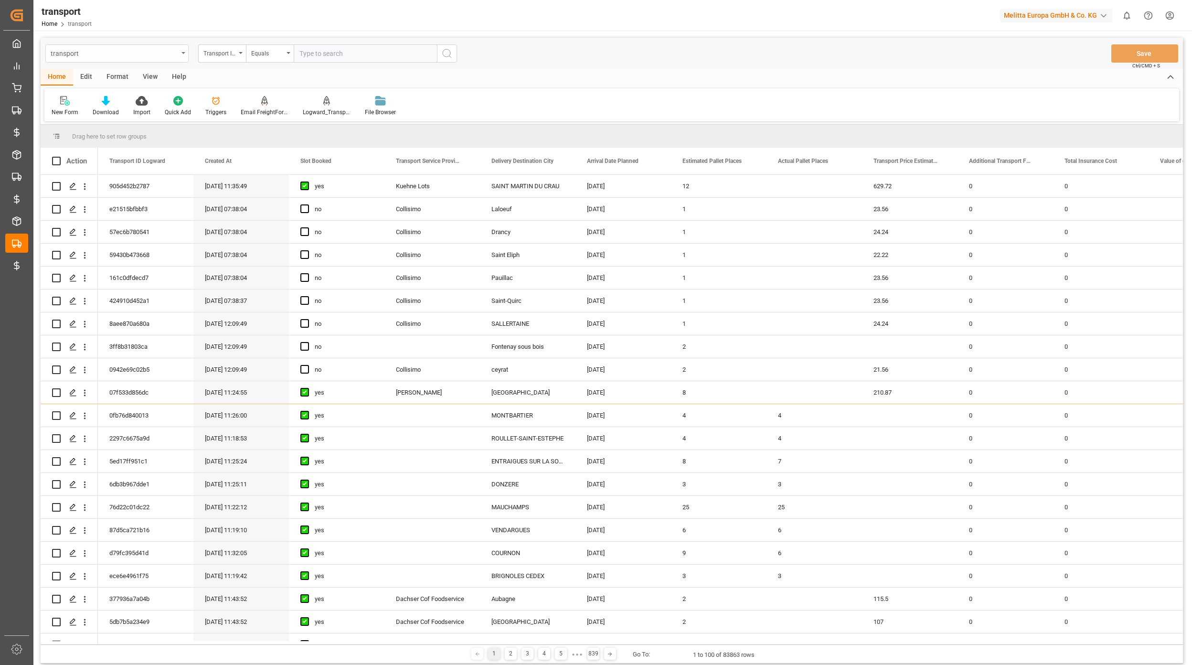
click at [106, 54] on div "transport" at bounding box center [115, 53] width 128 height 12
type input "purchase o"
click at [160, 121] on div "Purchase Order Header DE" at bounding box center [117, 117] width 142 height 20
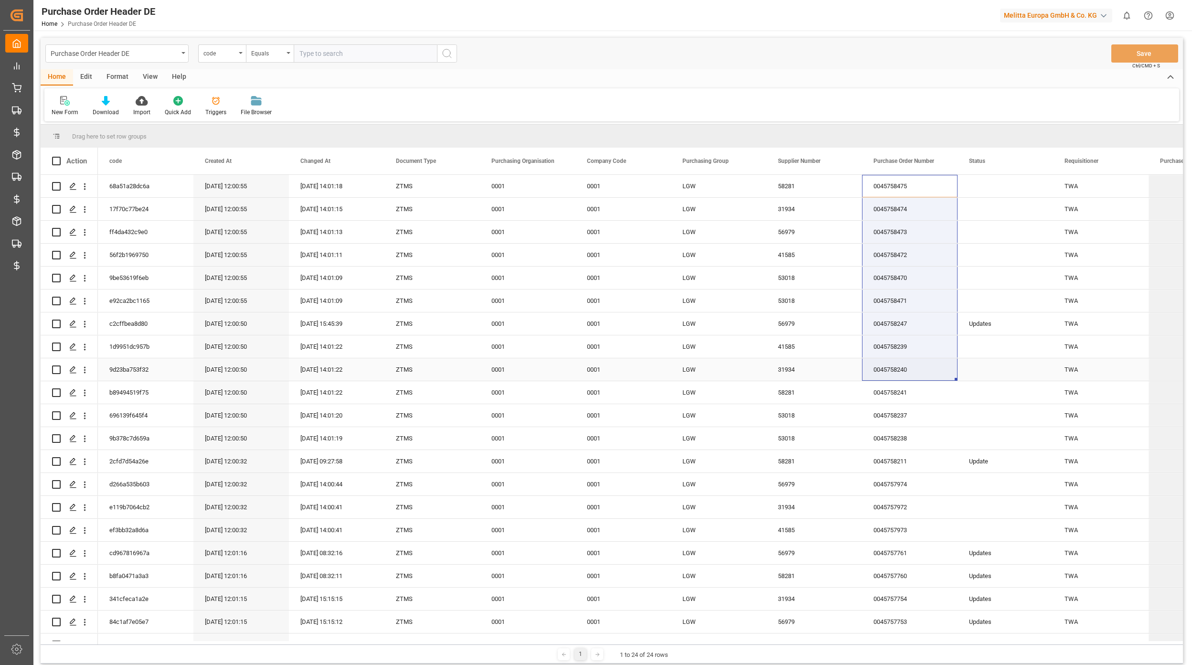
drag, startPoint x: 911, startPoint y: 188, endPoint x: 908, endPoint y: 380, distance: 192.5
click at [908, 380] on div "68a51a28dc6a [DATE] 12:00:55 [DATE] 14:01:18 ZTMS 0001 0001 LGW 58281 004575847…" at bounding box center [719, 450] width 1242 height 550
click at [614, 87] on div "Home Edit Format View Help New Form Download Import Quick Add Triggers File Bro…" at bounding box center [612, 95] width 1142 height 52
